Goal: Entertainment & Leisure: Consume media (video, audio)

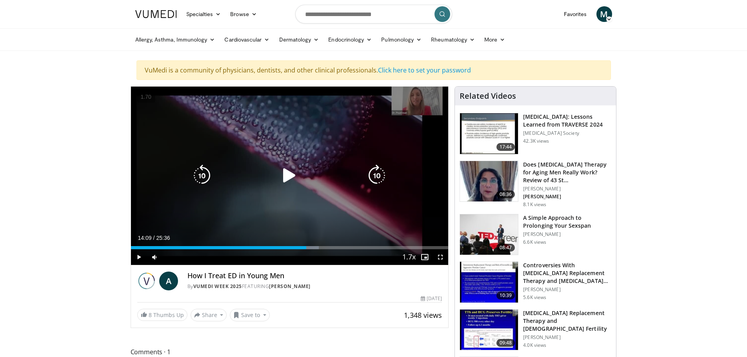
click at [288, 172] on icon "Video Player" at bounding box center [290, 176] width 22 height 22
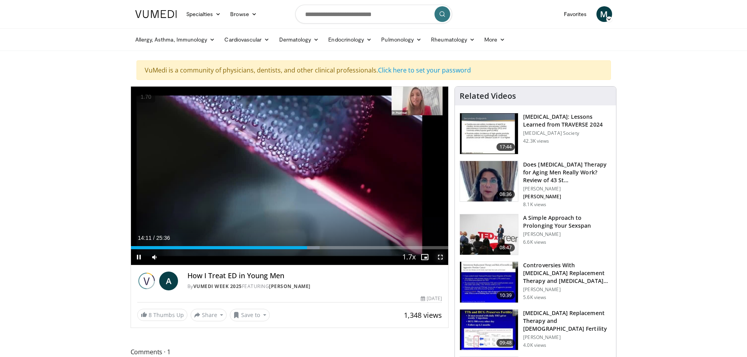
click at [441, 259] on span "Video Player" at bounding box center [441, 258] width 16 height 16
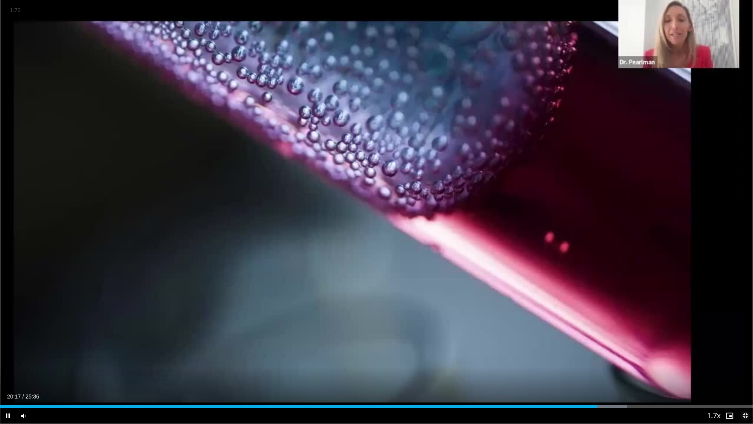
click at [745, 357] on span "Video Player" at bounding box center [746, 416] width 16 height 16
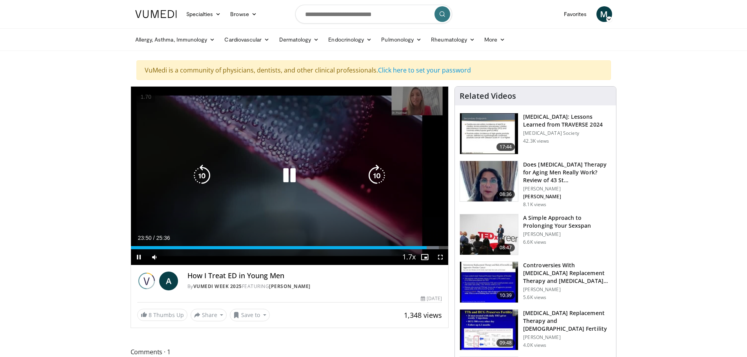
click at [245, 171] on div "Video Player" at bounding box center [289, 176] width 191 height 16
click at [290, 176] on icon "Video Player" at bounding box center [290, 176] width 22 height 22
click at [289, 180] on icon "Video Player" at bounding box center [290, 176] width 22 height 22
